Goal: Task Accomplishment & Management: Complete application form

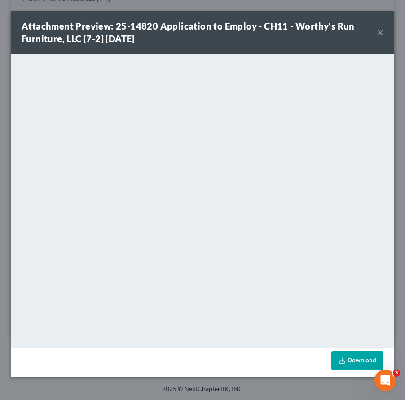
click at [383, 35] on button "×" at bounding box center [380, 32] width 6 height 11
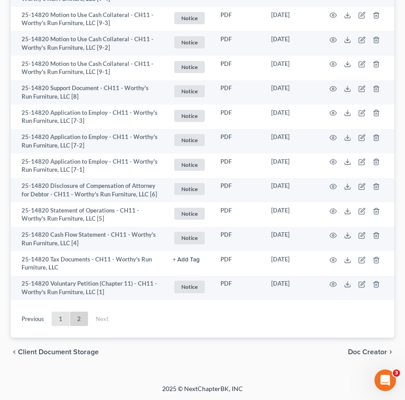
click at [58, 314] on link "1" at bounding box center [61, 319] width 18 height 14
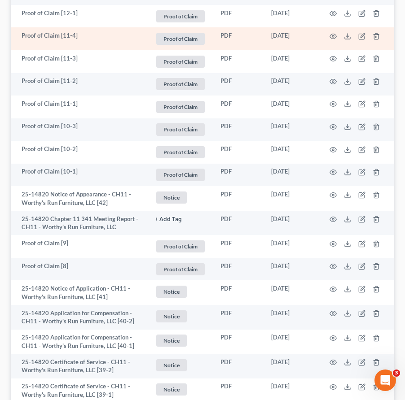
scroll to position [1189, 0]
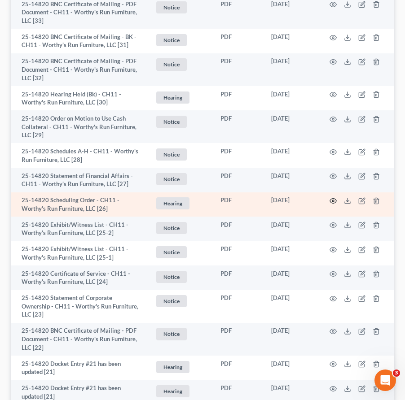
click at [332, 199] on icon "button" at bounding box center [333, 201] width 7 height 5
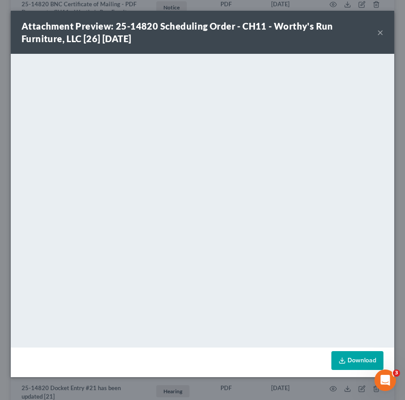
click at [380, 33] on button "×" at bounding box center [380, 32] width 6 height 11
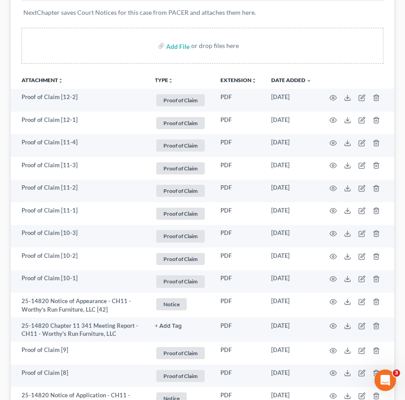
scroll to position [0, 0]
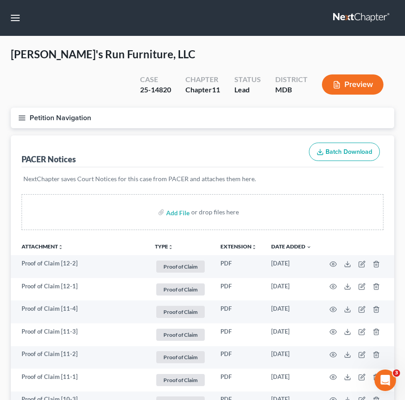
click at [350, 21] on link at bounding box center [361, 18] width 57 height 16
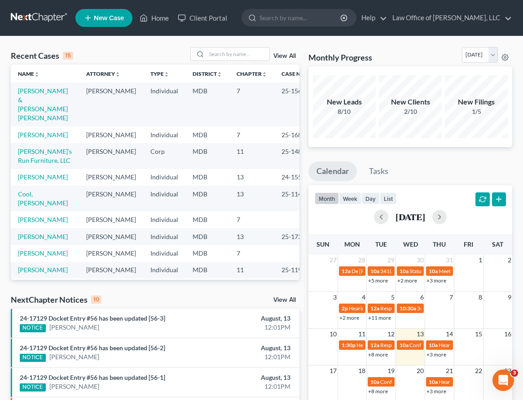
click at [100, 23] on link "New Case" at bounding box center [103, 18] width 57 height 18
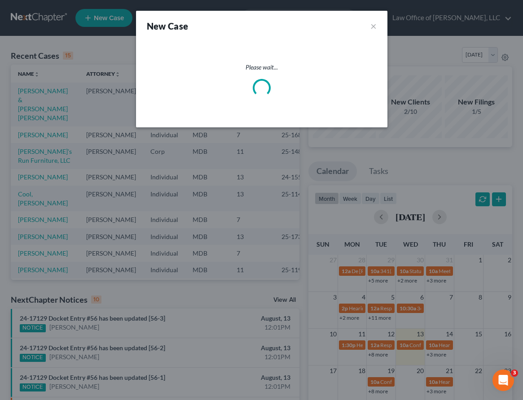
select select "38"
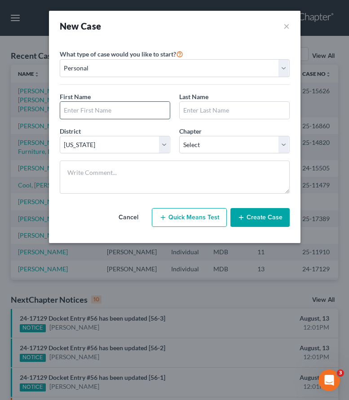
click at [99, 111] on input "text" at bounding box center [114, 110] width 109 height 17
click at [87, 112] on input "text" at bounding box center [114, 110] width 109 height 17
type input "Michael"
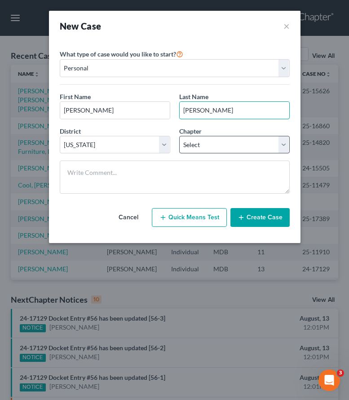
type input "Repp"
click at [187, 139] on select "Select 7 11 12 13" at bounding box center [234, 145] width 110 height 18
select select "0"
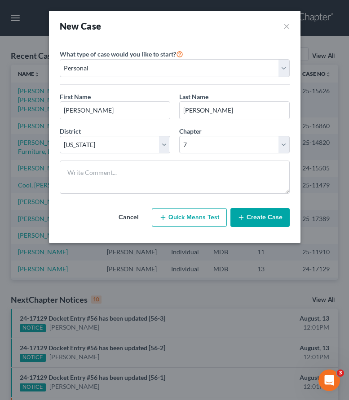
click at [251, 214] on button "Create Case" at bounding box center [259, 217] width 59 height 19
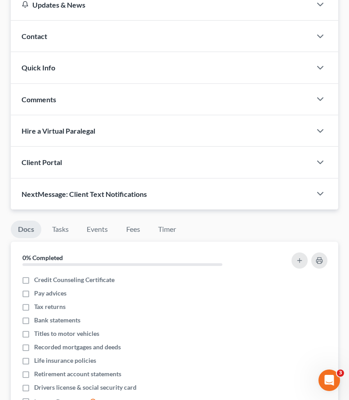
scroll to position [147, 0]
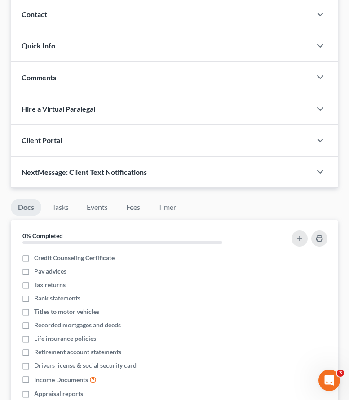
click at [71, 143] on div "Client Portal" at bounding box center [161, 140] width 300 height 31
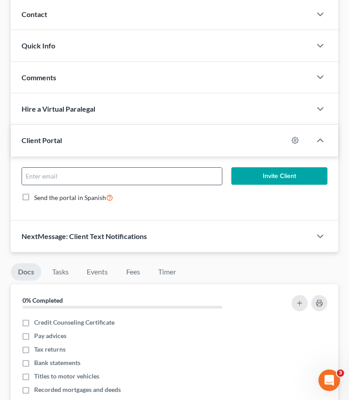
click at [71, 175] on input "email" at bounding box center [122, 176] width 200 height 17
drag, startPoint x: 94, startPoint y: 178, endPoint x: -11, endPoint y: 176, distance: 105.0
click at [0, 176] on html "Home New Case Client Portal Law Office of David Cahn, LLC david@cahnlawoffice.c…" at bounding box center [174, 229] width 349 height 753
type input "reppy31@yahoo.com"
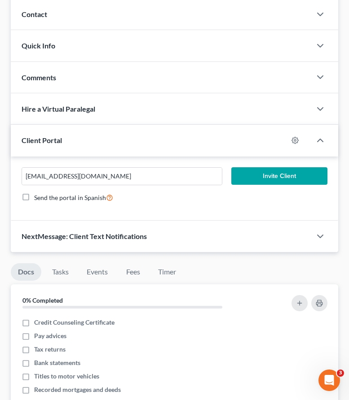
click at [266, 174] on button "Invite Client" at bounding box center [279, 176] width 96 height 18
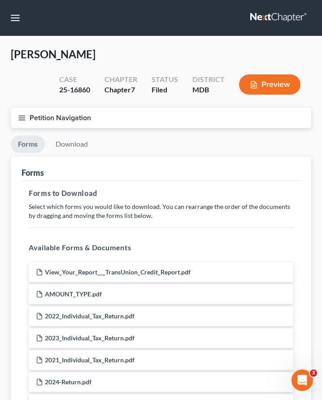
click at [273, 18] on link at bounding box center [278, 18] width 57 height 16
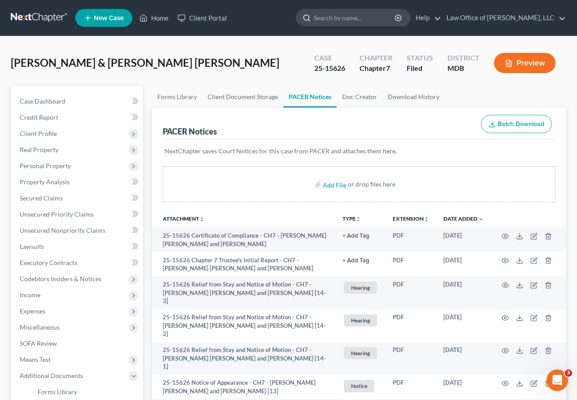
click at [344, 21] on input "search" at bounding box center [355, 17] width 82 height 17
type input "gavi"
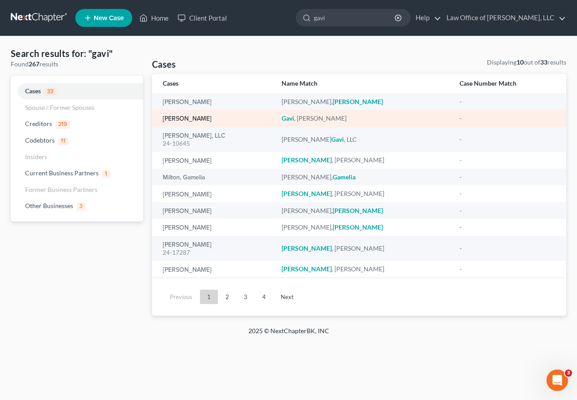
click at [172, 118] on link "Gavi, Martin" at bounding box center [187, 119] width 49 height 6
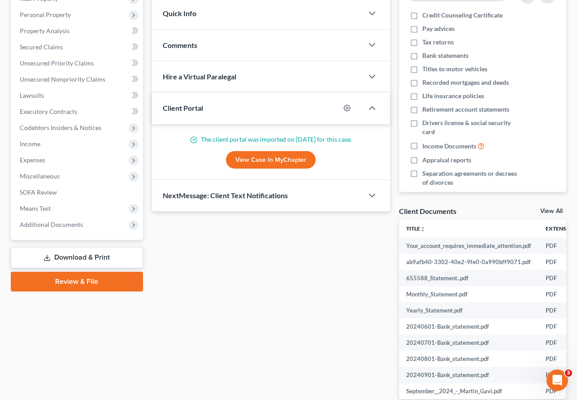
scroll to position [155, 0]
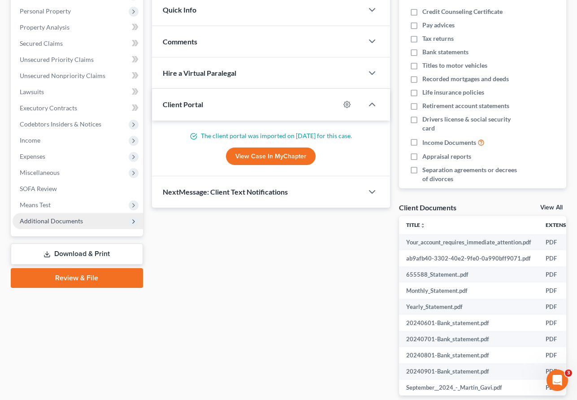
click at [83, 225] on span "Additional Documents" at bounding box center [78, 221] width 131 height 16
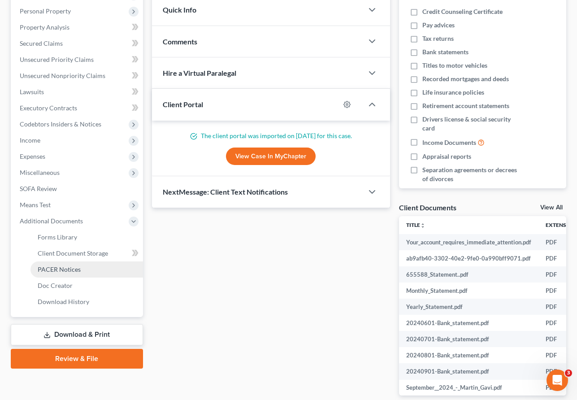
scroll to position [0, 0]
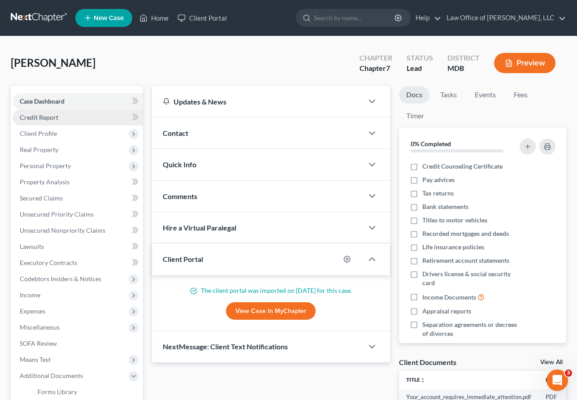
click at [48, 115] on span "Credit Report" at bounding box center [39, 118] width 39 height 8
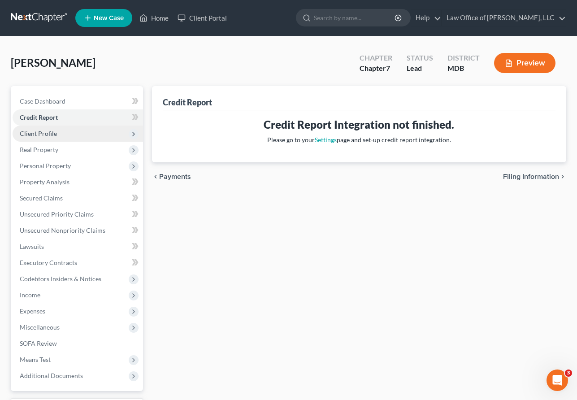
click at [47, 132] on span "Client Profile" at bounding box center [38, 134] width 37 height 8
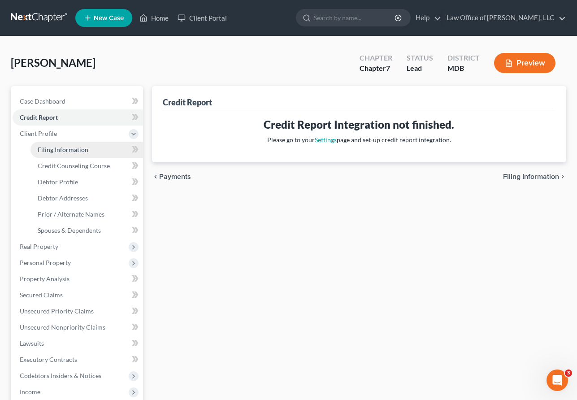
click at [49, 147] on span "Filing Information" at bounding box center [63, 150] width 51 height 8
select select "1"
select select "0"
select select "21"
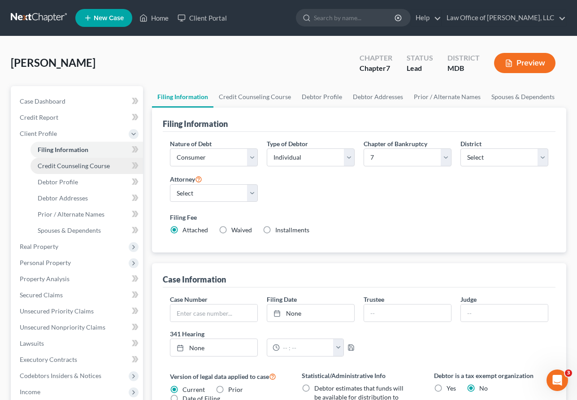
click at [47, 163] on span "Credit Counseling Course" at bounding box center [74, 166] width 72 height 8
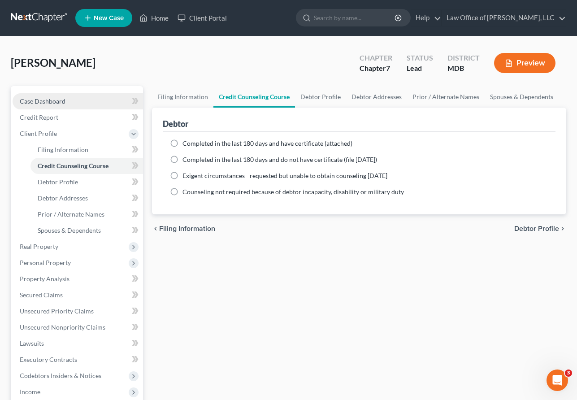
click at [40, 97] on span "Case Dashboard" at bounding box center [43, 101] width 46 height 8
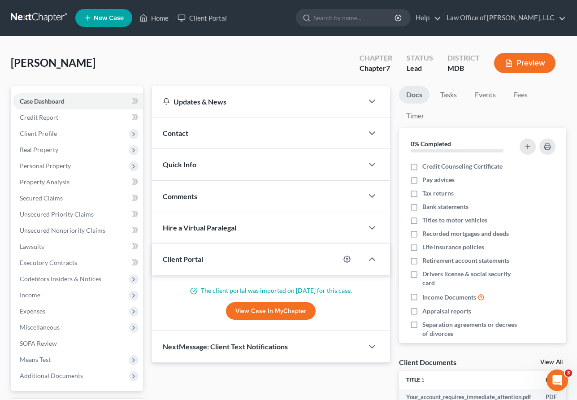
click at [179, 140] on div "Contact" at bounding box center [257, 133] width 211 height 31
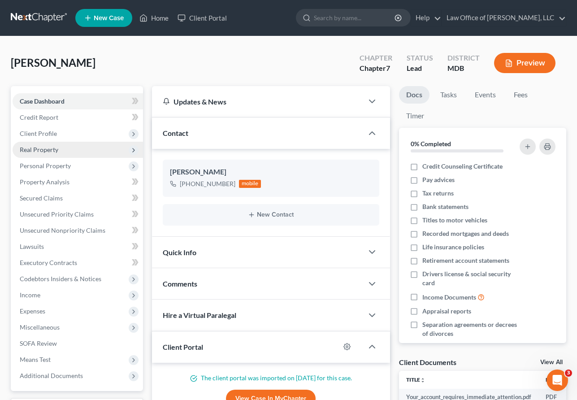
click at [46, 153] on span "Real Property" at bounding box center [39, 150] width 39 height 8
click at [46, 159] on span "Personal Property" at bounding box center [78, 166] width 131 height 16
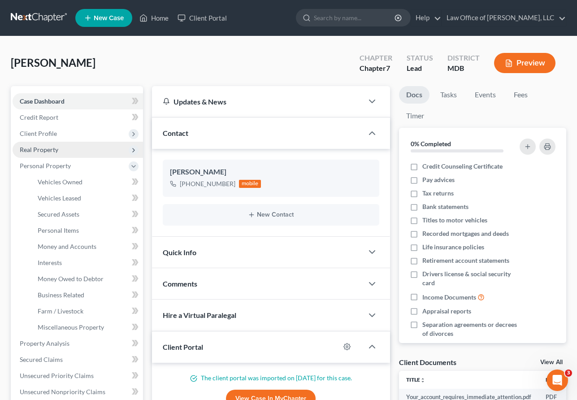
click at [43, 151] on span "Real Property" at bounding box center [39, 150] width 39 height 8
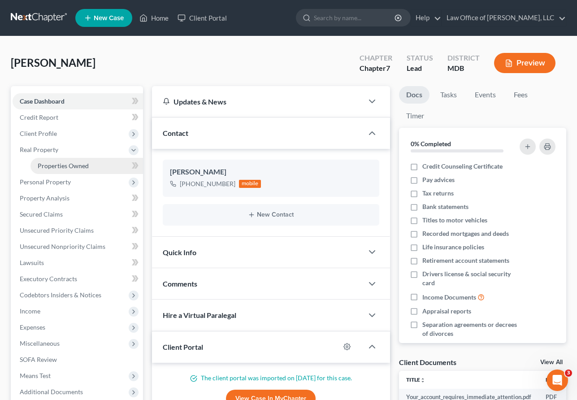
click at [51, 165] on span "Properties Owned" at bounding box center [63, 166] width 51 height 8
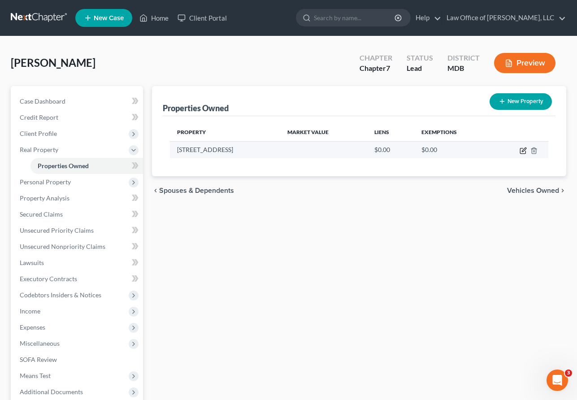
click at [524, 150] on icon "button" at bounding box center [523, 150] width 7 height 7
select select "21"
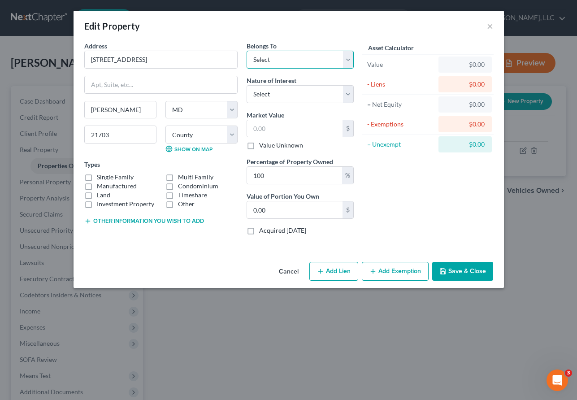
click at [270, 58] on select "Select Debtor 1 Only Debtor 2 Only Debtor 1 And Debtor 2 Only At Least One Of T…" at bounding box center [300, 60] width 107 height 18
select select "3"
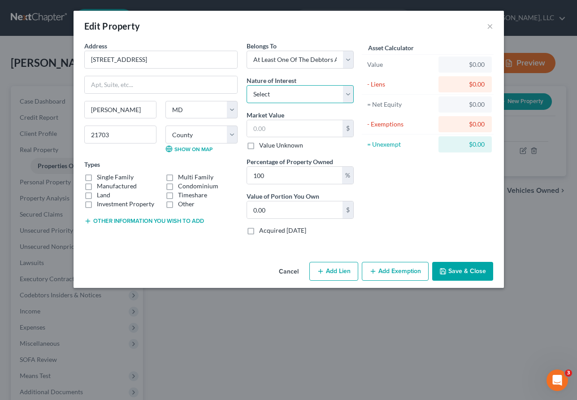
click at [275, 96] on select "Select Fee Simple Joint Tenant Life Estate Equitable Interest Future Interest T…" at bounding box center [300, 94] width 107 height 18
select select "5"
click at [97, 177] on label "Single Family" at bounding box center [115, 177] width 37 height 9
click at [100, 177] on input "Single Family" at bounding box center [103, 176] width 6 height 6
checkbox input "true"
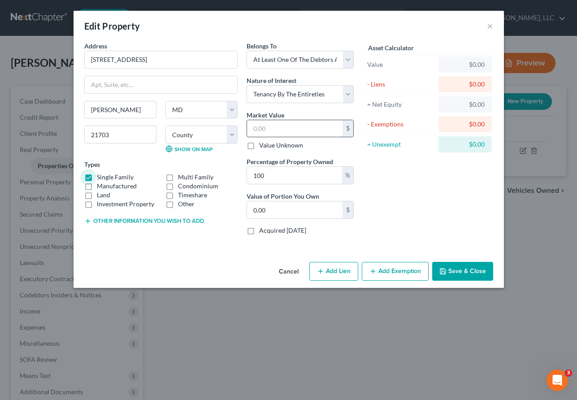
click at [267, 131] on input "text" at bounding box center [295, 128] width 96 height 17
paste input "$384,800"
type input "$384,800"
type input "384,800.00"
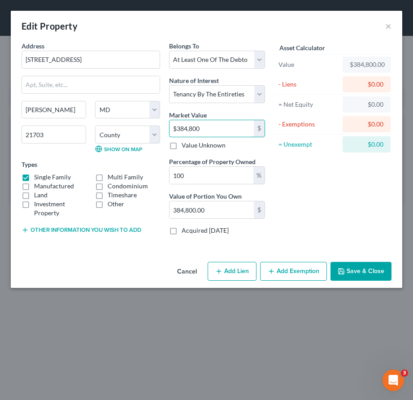
type input "$384,800"
click at [358, 266] on button "Save & Close" at bounding box center [361, 271] width 61 height 19
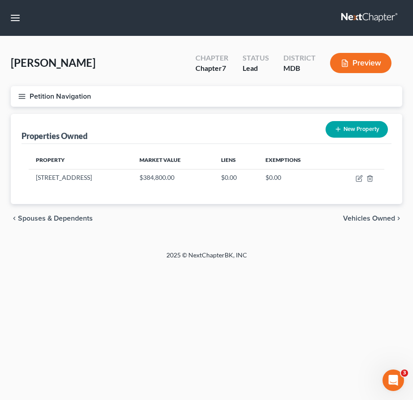
click at [345, 18] on link at bounding box center [369, 18] width 57 height 16
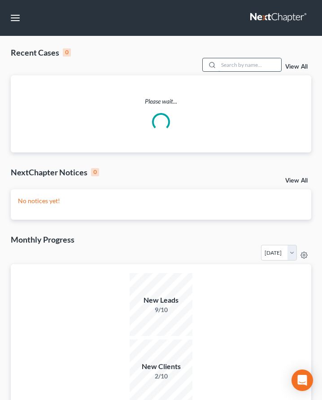
click at [234, 61] on input "search" at bounding box center [249, 64] width 63 height 13
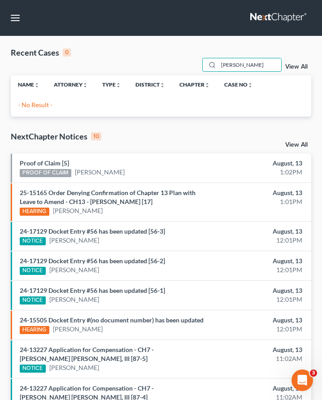
drag, startPoint x: 278, startPoint y: 61, endPoint x: 111, endPoint y: 56, distance: 167.4
click at [111, 56] on div "Recent Cases 0 [PERSON_NAME] View All" at bounding box center [161, 61] width 301 height 28
drag, startPoint x: 255, startPoint y: 66, endPoint x: 71, endPoint y: 39, distance: 185.8
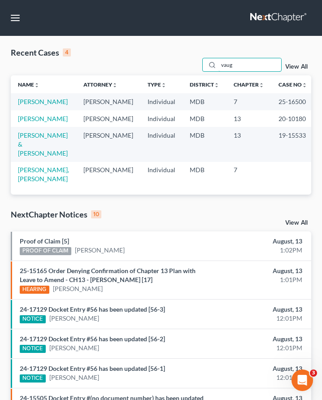
type input "vaug"
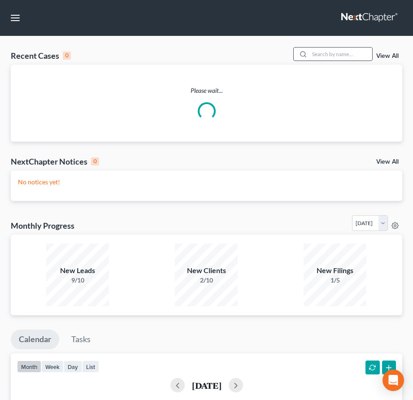
click at [315, 54] on input "search" at bounding box center [341, 54] width 63 height 13
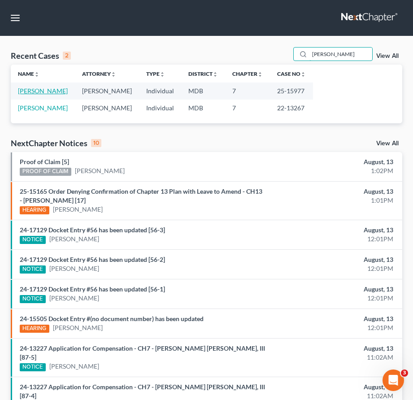
type input "[PERSON_NAME]"
click at [52, 93] on link "[PERSON_NAME]" at bounding box center [43, 91] width 50 height 8
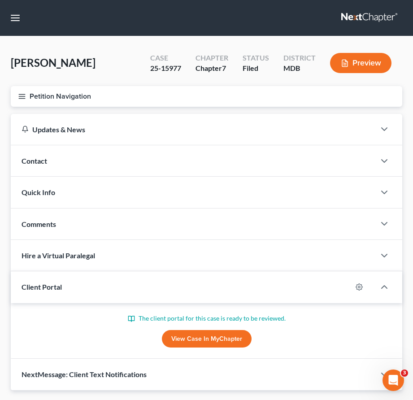
click at [21, 94] on line "button" at bounding box center [22, 94] width 6 height 0
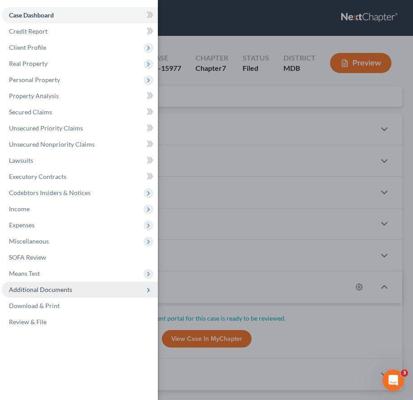
click at [65, 285] on span "Additional Documents" at bounding box center [80, 290] width 156 height 16
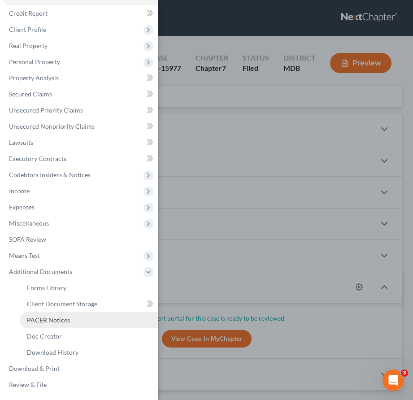
click at [66, 318] on span "PACER Notices" at bounding box center [48, 320] width 43 height 8
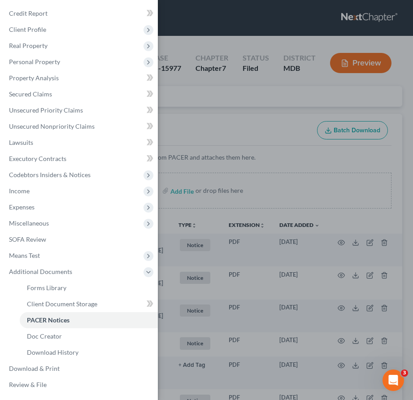
click at [232, 111] on div "Case Dashboard Payments Invoices Payments Payments Credit Report Client Profile" at bounding box center [206, 200] width 413 height 400
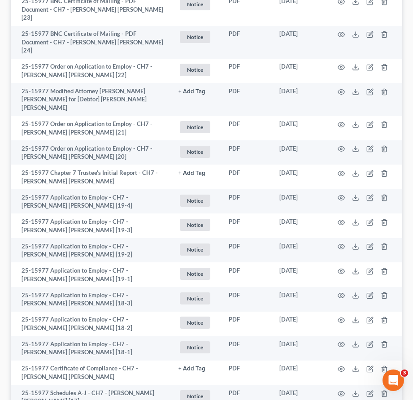
scroll to position [808, 0]
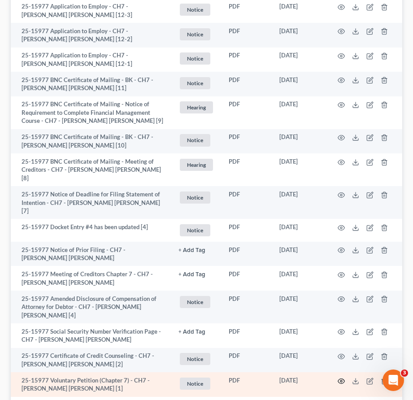
click at [340, 378] on icon "button" at bounding box center [341, 381] width 7 height 7
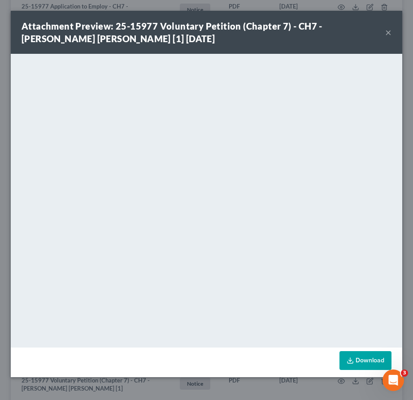
click at [389, 29] on button "×" at bounding box center [388, 32] width 6 height 11
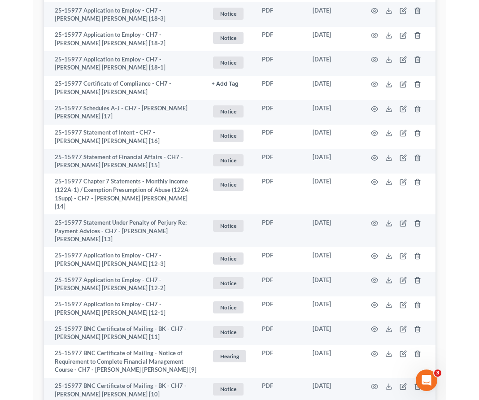
scroll to position [453, 0]
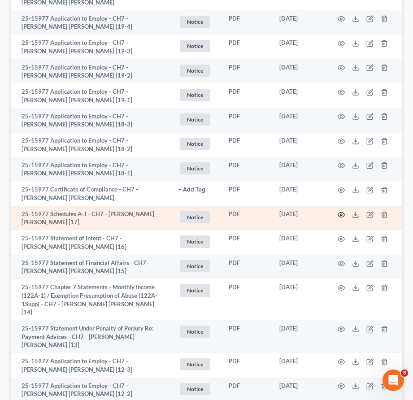
click at [341, 211] on icon "button" at bounding box center [341, 214] width 7 height 7
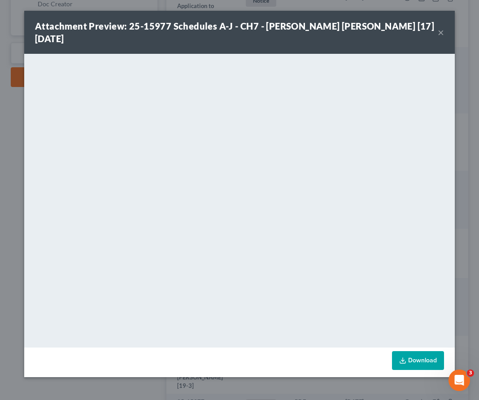
click at [413, 27] on button "×" at bounding box center [441, 32] width 6 height 11
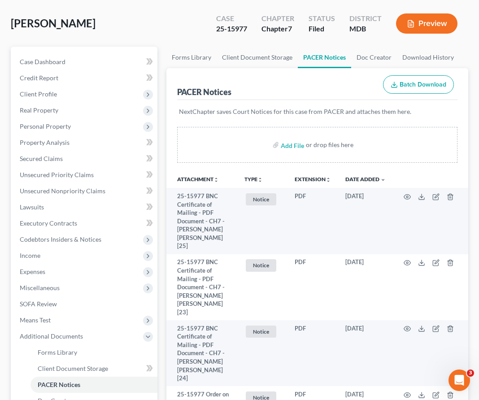
scroll to position [0, 0]
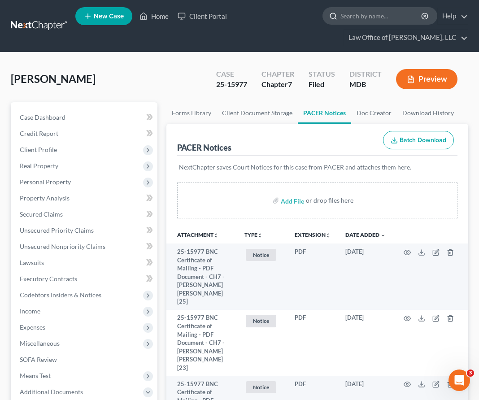
click at [359, 21] on input "search" at bounding box center [382, 16] width 82 height 17
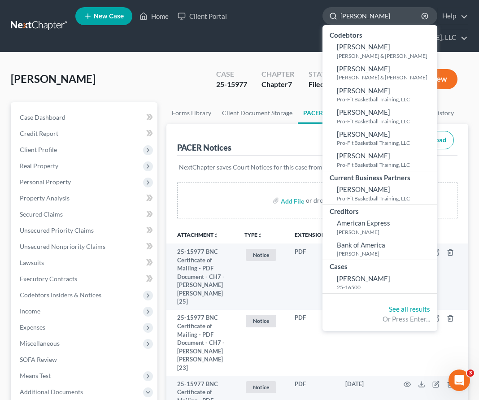
type input "vaughn"
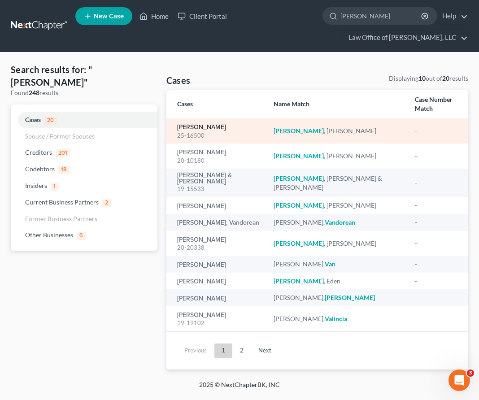
click at [192, 124] on link "Vaughn, Julian" at bounding box center [201, 127] width 49 height 6
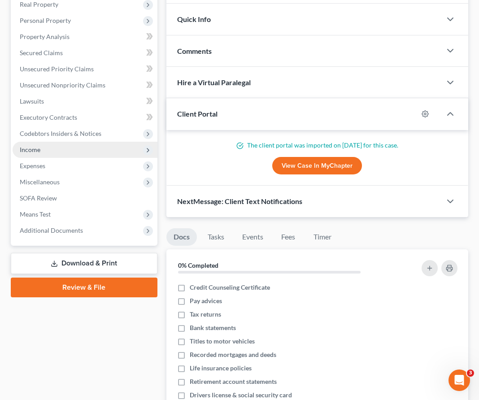
scroll to position [192, 0]
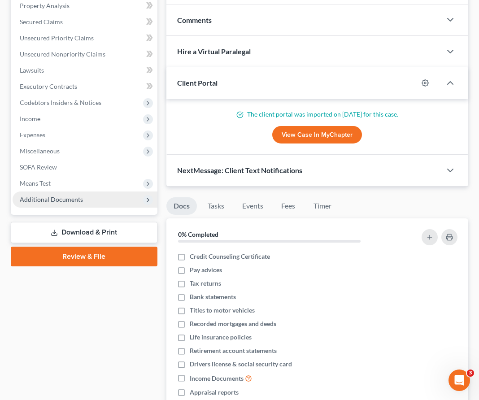
click at [49, 196] on span "Additional Documents" at bounding box center [51, 200] width 63 height 8
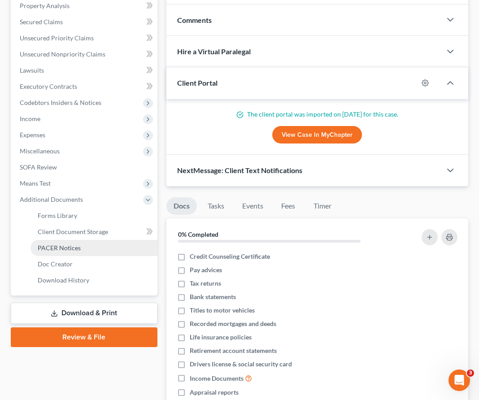
click at [57, 250] on span "PACER Notices" at bounding box center [59, 248] width 43 height 8
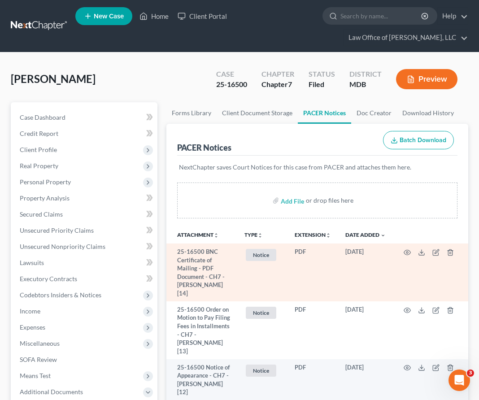
scroll to position [714, 0]
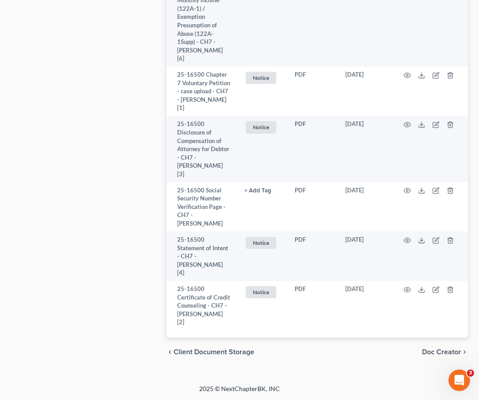
click at [218, 350] on span "Client Document Storage" at bounding box center [214, 352] width 81 height 7
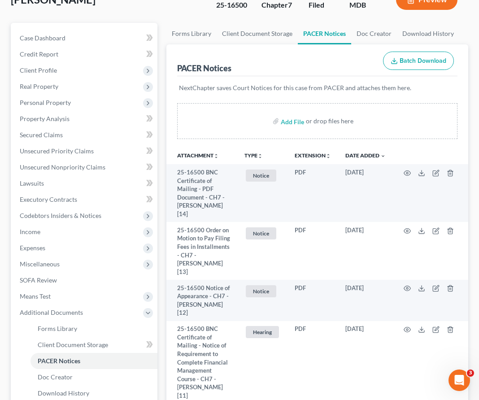
select select "14"
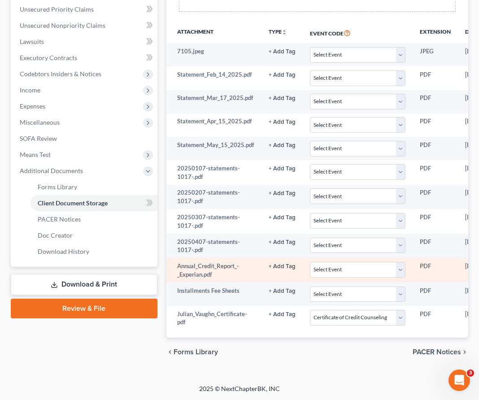
scroll to position [0, 110]
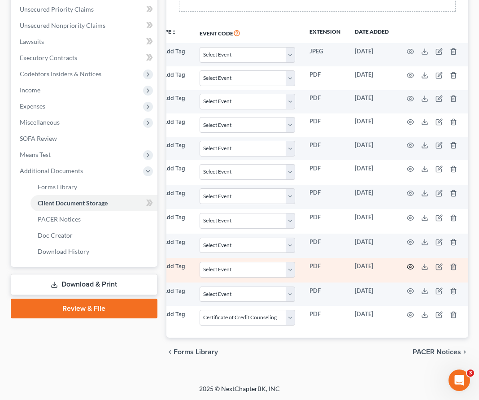
click at [407, 267] on icon "button" at bounding box center [410, 266] width 7 height 7
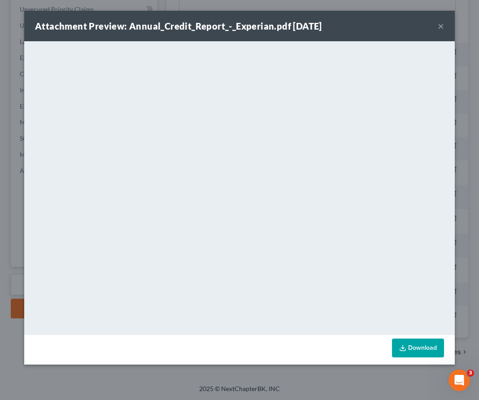
click at [413, 26] on button "×" at bounding box center [441, 26] width 6 height 11
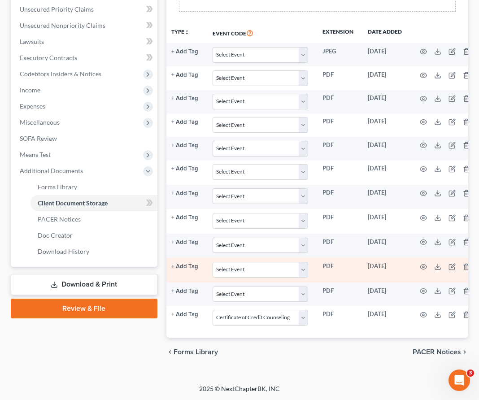
scroll to position [0, 107]
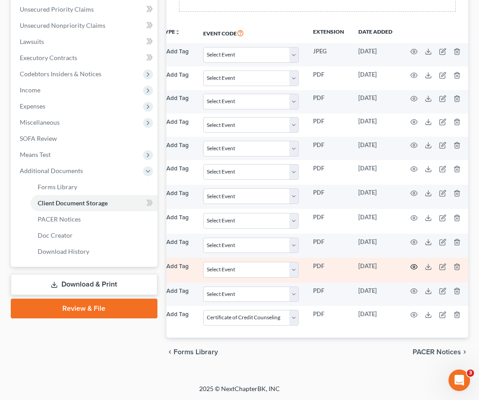
click at [411, 263] on icon "button" at bounding box center [414, 266] width 7 height 7
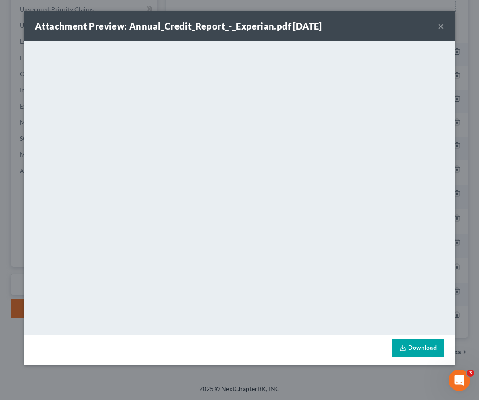
click at [413, 26] on button "×" at bounding box center [441, 26] width 6 height 11
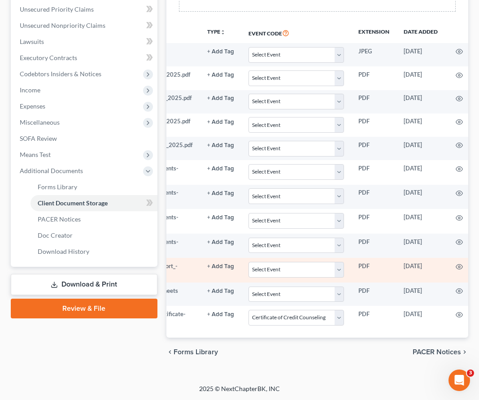
scroll to position [0, 110]
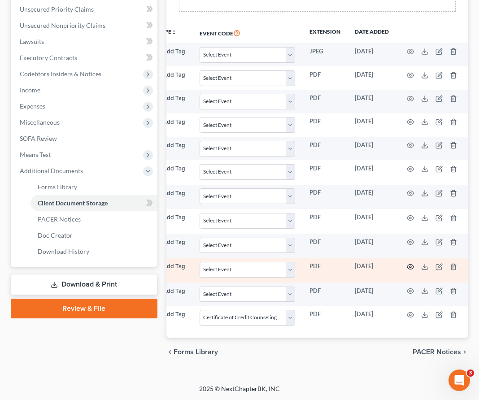
click at [410, 267] on icon "button" at bounding box center [410, 266] width 7 height 7
